Goal: Task Accomplishment & Management: Manage account settings

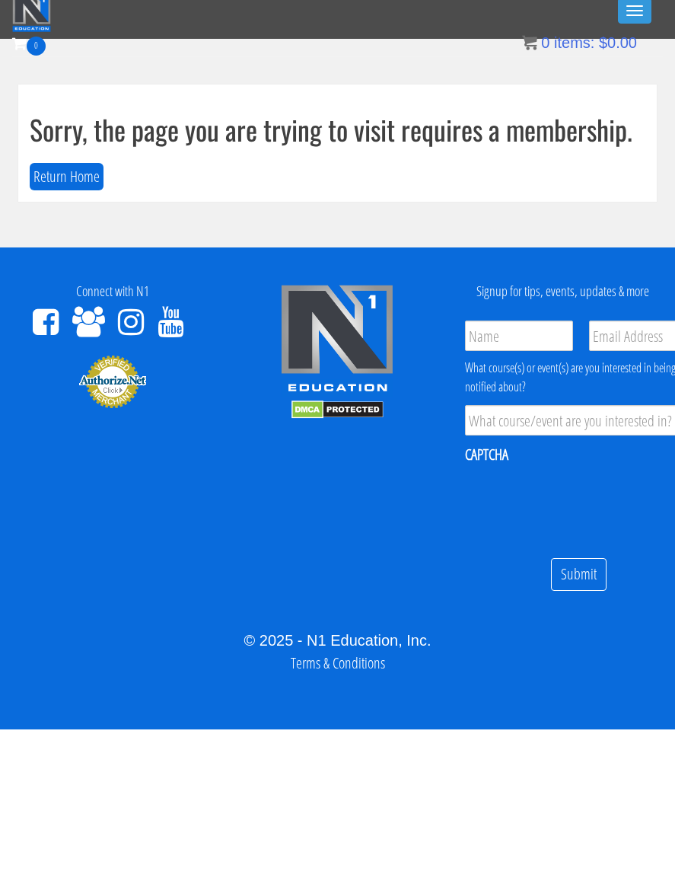
click at [623, 7] on button "Toggle navigation" at bounding box center [634, 18] width 33 height 26
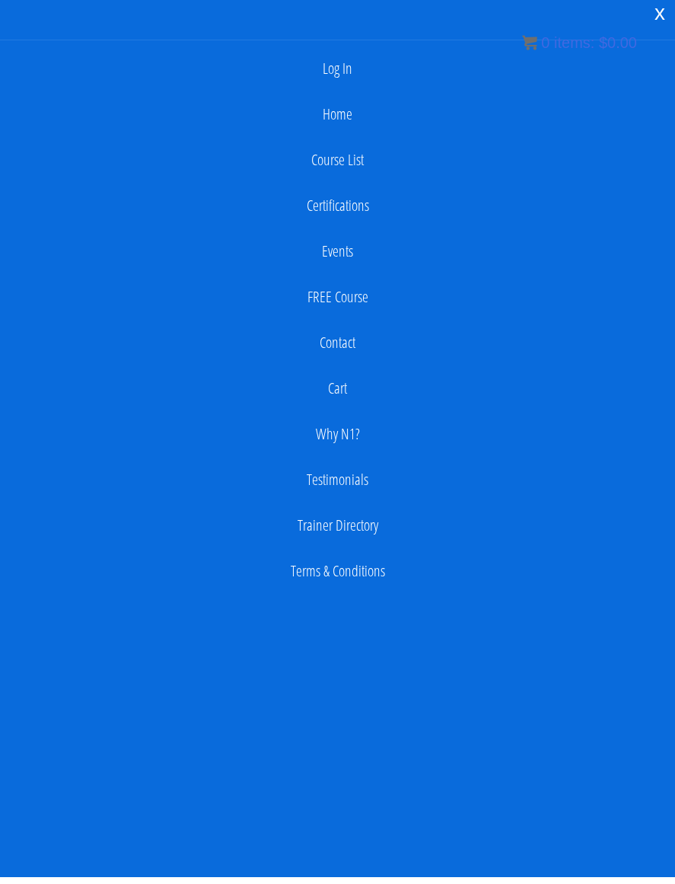
click at [349, 71] on link "Log In" at bounding box center [338, 75] width 660 height 30
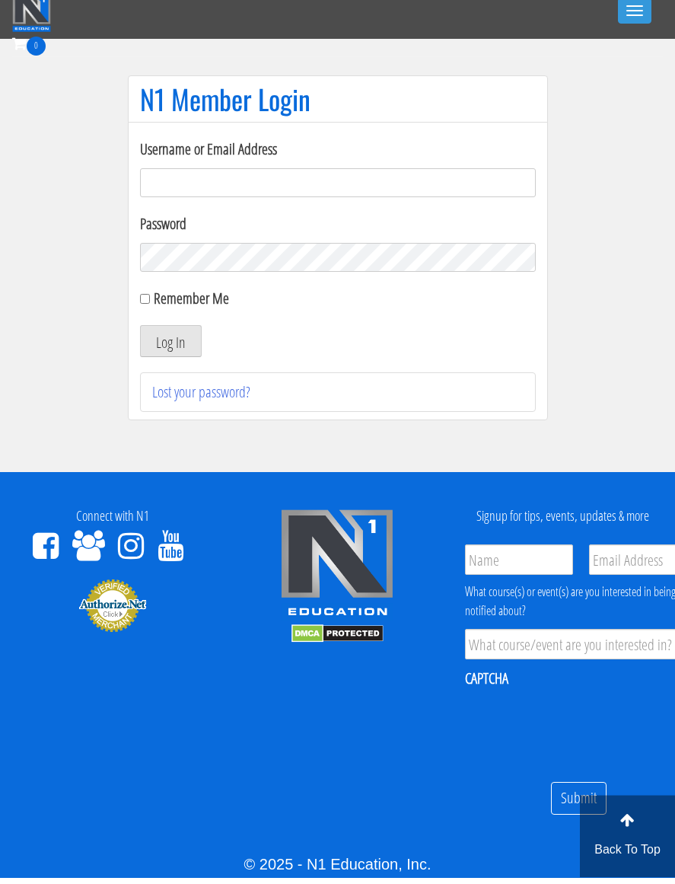
type input "[EMAIL_ADDRESS][DOMAIN_NAME]"
click at [170, 341] on button "Log In" at bounding box center [171, 348] width 62 height 32
click at [177, 342] on button "Log In" at bounding box center [171, 348] width 62 height 32
